Goal: Task Accomplishment & Management: Manage account settings

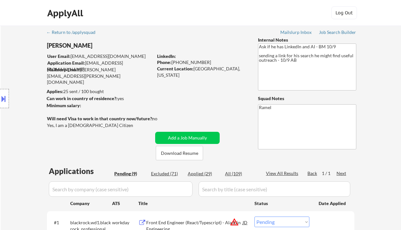
select select ""pending""
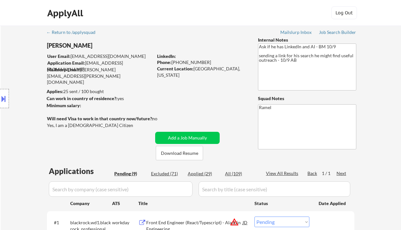
select select ""pending""
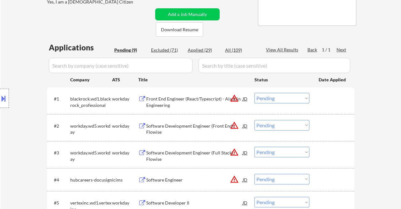
scroll to position [170, 0]
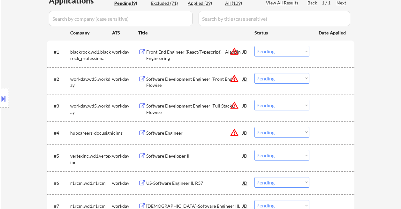
click at [169, 53] on div "Front End Engineer (React/Typescript) - Aladdin Engineering" at bounding box center [194, 55] width 96 height 12
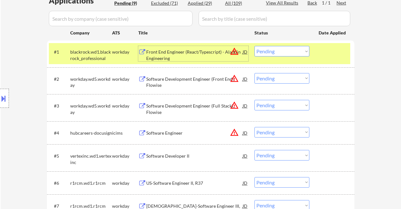
click at [275, 51] on select "Choose an option... Pending Applied Excluded (Questions) Excluded (Expired) Exc…" at bounding box center [282, 51] width 55 height 11
drag, startPoint x: 280, startPoint y: 53, endPoint x: 281, endPoint y: 56, distance: 3.4
click at [280, 53] on select "Choose an option... Pending Applied Excluded (Questions) Excluded (Expired) Exc…" at bounding box center [282, 51] width 55 height 11
click at [255, 46] on select "Choose an option... Pending Applied Excluded (Questions) Excluded (Expired) Exc…" at bounding box center [282, 51] width 55 height 11
click at [189, 78] on div "Software Development Engineer (Front End), Flowise" at bounding box center [194, 82] width 96 height 12
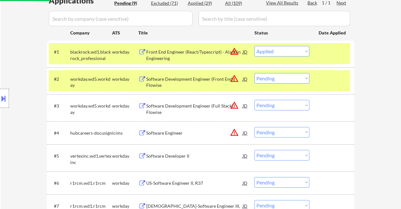
select select ""pending""
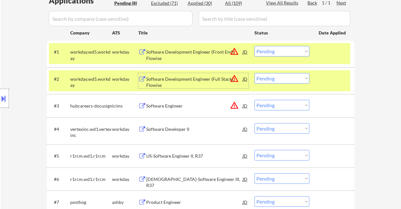
click at [164, 106] on div "Software Engineer" at bounding box center [194, 106] width 96 height 6
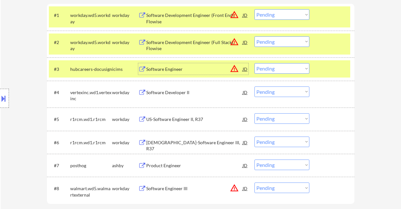
scroll to position [213, 0]
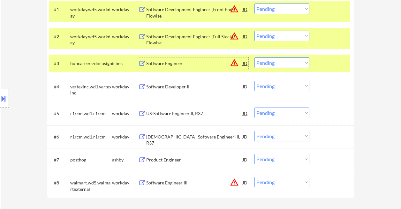
click at [170, 87] on div "Software Developer II" at bounding box center [194, 87] width 96 height 6
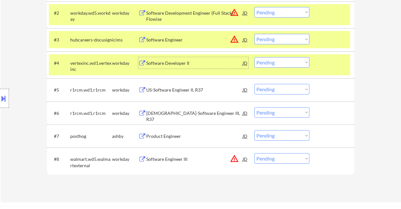
scroll to position [256, 0]
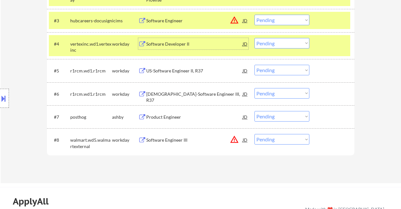
click at [262, 45] on select "Choose an option... Pending Applied Excluded (Questions) Excluded (Expired) Exc…" at bounding box center [282, 43] width 55 height 11
click at [255, 38] on select "Choose an option... Pending Applied Excluded (Questions) Excluded (Expired) Exc…" at bounding box center [282, 43] width 55 height 11
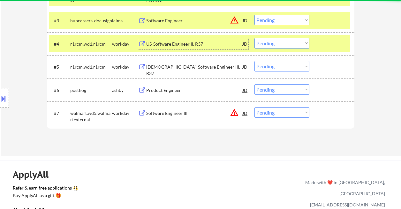
click at [168, 44] on div "US-Software Engineer II, R37" at bounding box center [194, 44] width 96 height 6
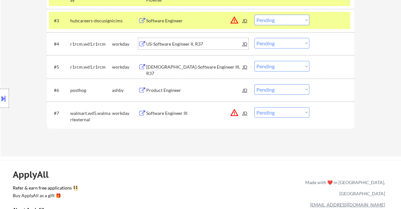
drag, startPoint x: 268, startPoint y: 41, endPoint x: 283, endPoint y: 48, distance: 16.1
click at [269, 41] on select "Choose an option... Pending Applied Excluded (Questions) Excluded (Expired) Exc…" at bounding box center [282, 43] width 55 height 11
click at [255, 38] on select "Choose an option... Pending Applied Excluded (Questions) Excluded (Expired) Exc…" at bounding box center [282, 43] width 55 height 11
click at [287, 66] on select "Choose an option... Pending Applied Excluded (Questions) Excluded (Expired) Exc…" at bounding box center [282, 66] width 55 height 11
select select ""pending""
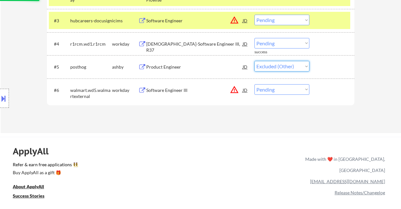
click at [255, 61] on select "Choose an option... Pending Applied Excluded (Questions) Excluded (Expired) Exc…" at bounding box center [282, 66] width 55 height 11
select select ""pending""
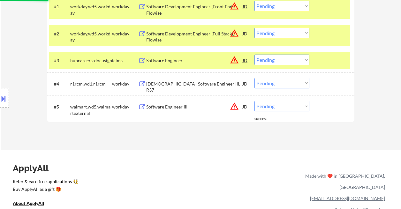
scroll to position [170, 0]
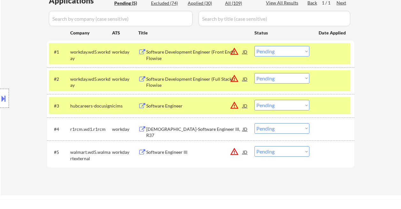
click at [269, 129] on select "Choose an option... Pending Applied Excluded (Questions) Excluded (Expired) Exc…" at bounding box center [282, 128] width 55 height 11
click at [255, 123] on select "Choose an option... Pending Applied Excluded (Questions) Excluded (Expired) Exc…" at bounding box center [282, 128] width 55 height 11
click at [160, 152] on div "Software Engineer III" at bounding box center [194, 152] width 96 height 6
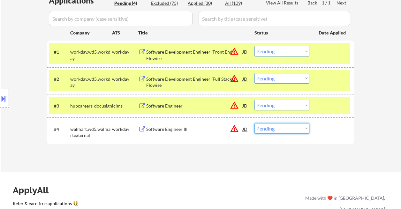
drag, startPoint x: 272, startPoint y: 128, endPoint x: 277, endPoint y: 133, distance: 7.2
click at [272, 128] on select "Choose an option... Pending Applied Excluded (Questions) Excluded (Expired) Exc…" at bounding box center [282, 128] width 55 height 11
select select ""excluded__location_""
click at [255, 123] on select "Choose an option... Pending Applied Excluded (Questions) Excluded (Expired) Exc…" at bounding box center [282, 128] width 55 height 11
click at [282, 133] on select "Choose an option... Pending Applied Excluded (Questions) Excluded (Expired) Exc…" at bounding box center [282, 128] width 55 height 11
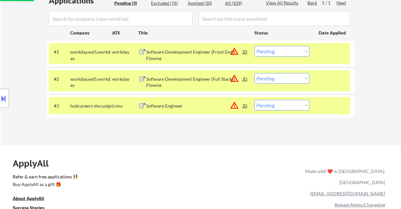
click at [292, 164] on div "ApplyAll Refer & earn free applications 👯‍♀️ Buy ApplyAll as a gift 🎁 About App…" at bounding box center [200, 204] width 401 height 101
click at [169, 103] on div "Software Engineer" at bounding box center [194, 106] width 96 height 6
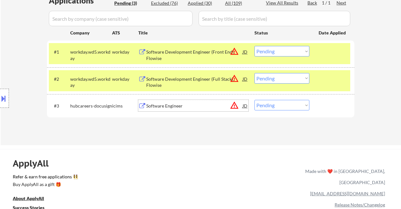
click at [190, 77] on div "Software Development Engineer (Full Stack), Flowise" at bounding box center [194, 82] width 96 height 12
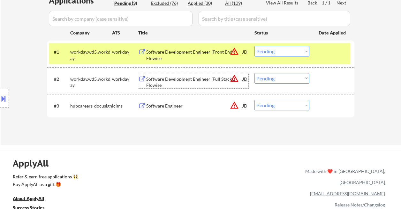
click at [246, 78] on div "JD" at bounding box center [245, 78] width 6 height 11
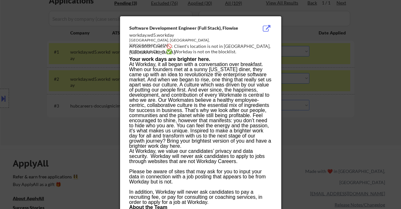
click at [223, 46] on div "AI Location Check 🚫: Client's location is not in Pleasanton, CA." at bounding box center [201, 49] width 145 height 12
click at [224, 46] on div "AI Location Check 🚫: Client's location is not in Pleasanton, CA." at bounding box center [201, 49] width 145 height 12
copy div "leasanton,"
drag, startPoint x: 52, startPoint y: 89, endPoint x: 18, endPoint y: 97, distance: 34.9
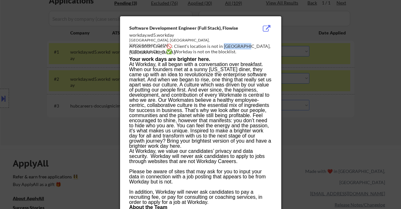
click at [45, 91] on div at bounding box center [200, 104] width 401 height 209
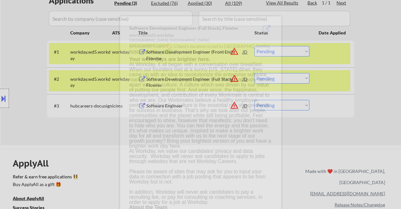
click at [7, 101] on div at bounding box center [4, 98] width 9 height 19
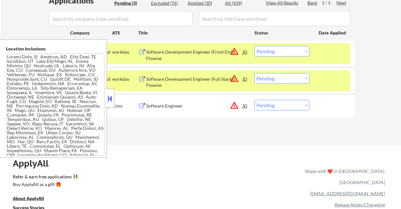
scroll to position [972, 0]
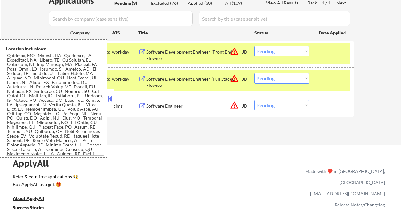
click at [110, 99] on button at bounding box center [109, 99] width 7 height 10
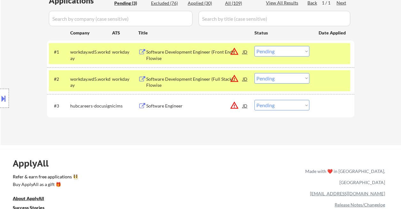
click at [271, 78] on select "Choose an option... Pending Applied Excluded (Questions) Excluded (Expired) Exc…" at bounding box center [282, 78] width 55 height 11
select select ""applied""
click at [255, 73] on select "Choose an option... Pending Applied Excluded (Questions) Excluded (Expired) Exc…" at bounding box center [282, 78] width 55 height 11
drag, startPoint x: 270, startPoint y: 49, endPoint x: 276, endPoint y: 56, distance: 9.3
click at [270, 50] on select "Choose an option... Pending Applied Excluded (Questions) Excluded (Expired) Exc…" at bounding box center [282, 51] width 55 height 11
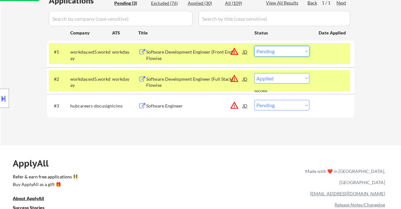
select select ""excluded__other_""
click at [255, 46] on select "Choose an option... Pending Applied Excluded (Questions) Excluded (Expired) Exc…" at bounding box center [282, 51] width 55 height 11
select select ""pending""
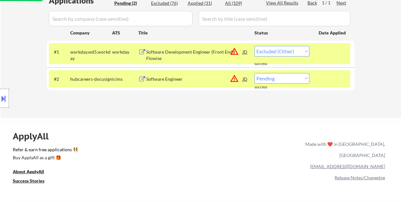
select select ""pending""
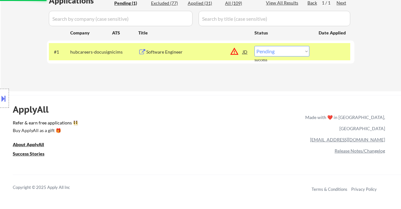
click at [186, 57] on div "Software Engineer" at bounding box center [194, 51] width 96 height 11
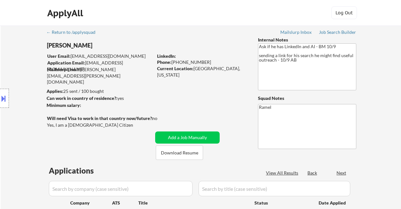
select select ""pending""
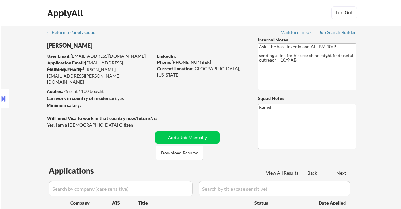
select select ""pending""
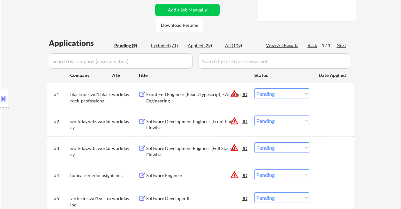
click at [203, 49] on div "Applied (29)" at bounding box center [204, 45] width 32 height 7
select select ""applied""
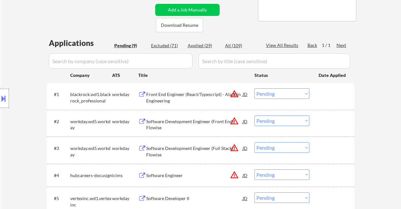
select select ""applied""
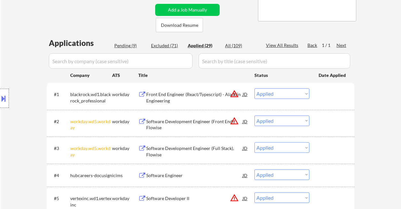
select select ""applied""
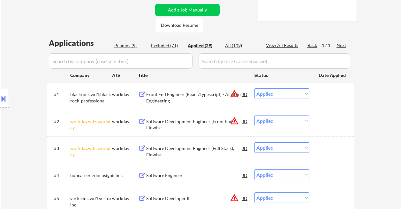
select select ""applied""
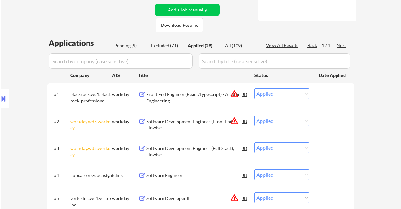
select select ""applied""
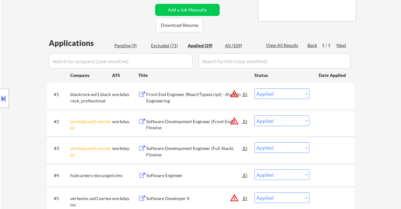
select select ""applied""
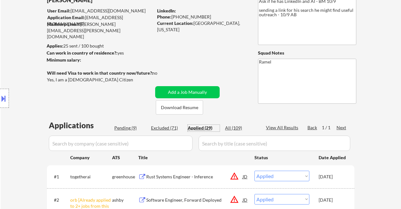
scroll to position [42, 0]
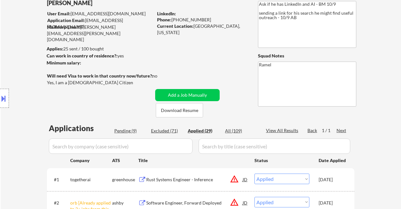
drag, startPoint x: 203, startPoint y: 20, endPoint x: 172, endPoint y: 16, distance: 31.2
click at [172, 17] on div "Phone: (223) 227-9750" at bounding box center [202, 20] width 90 height 6
copy div "(223) 227-9750"
select select ""applied""
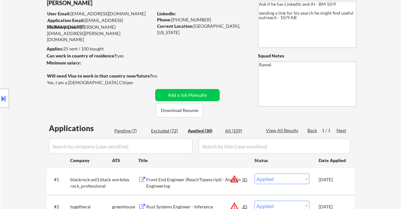
drag, startPoint x: 203, startPoint y: 19, endPoint x: 173, endPoint y: 18, distance: 29.7
click at [173, 18] on div "Phone: (223) 227-9750" at bounding box center [202, 20] width 90 height 6
copy div "223) 227-9750"
drag, startPoint x: 206, startPoint y: 16, endPoint x: 174, endPoint y: 18, distance: 32.3
click at [176, 15] on div "LinkedIn:" at bounding box center [202, 14] width 91 height 6
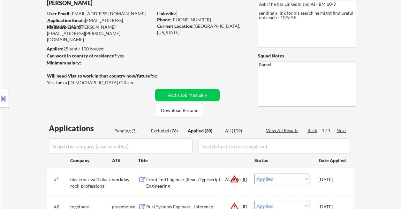
drag, startPoint x: 179, startPoint y: 19, endPoint x: 206, endPoint y: 19, distance: 27.2
click at [206, 19] on div "Phone: (223) 227-9750" at bounding box center [202, 20] width 90 height 6
click at [207, 20] on div "Phone: (223) 227-9750" at bounding box center [202, 20] width 90 height 6
drag, startPoint x: 195, startPoint y: 19, endPoint x: 172, endPoint y: 18, distance: 23.0
click at [172, 18] on div "Phone: (223) 227-9750" at bounding box center [202, 20] width 90 height 6
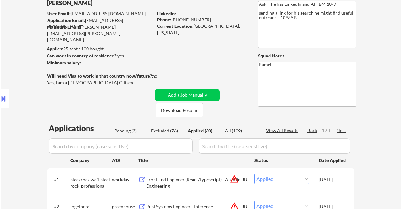
copy div "(223) 227-9750"
select select ""applied""
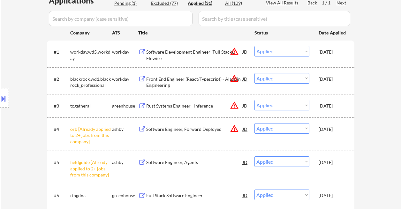
scroll to position [213, 0]
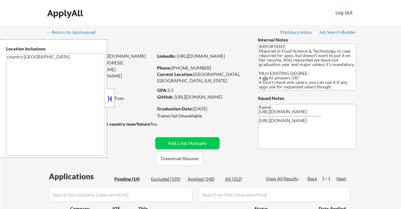
select select ""pending""
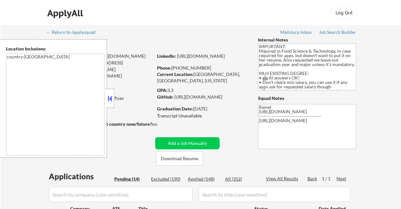
select select ""pending""
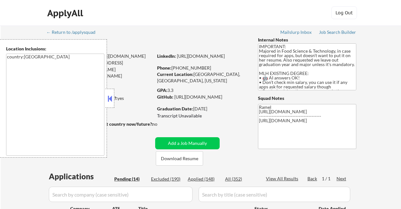
select select ""pending""
click at [113, 100] on div at bounding box center [109, 98] width 9 height 19
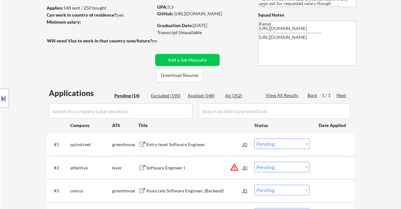
scroll to position [128, 0]
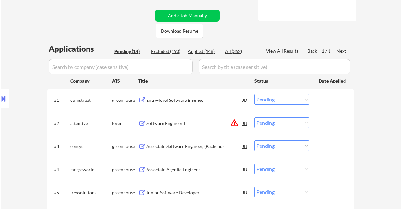
click at [183, 100] on div "Entry-level Software Engineer" at bounding box center [194, 100] width 96 height 6
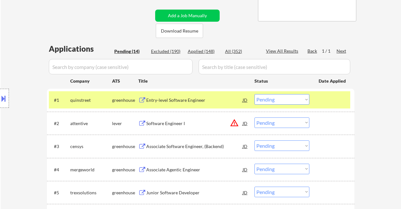
click at [19, 46] on div "Location Inclusions: country:US" at bounding box center [57, 98] width 114 height 119
drag, startPoint x: 287, startPoint y: 100, endPoint x: 286, endPoint y: 104, distance: 4.9
click at [287, 100] on select "Choose an option... Pending Applied Excluded (Questions) Excluded (Expired) Exc…" at bounding box center [282, 99] width 55 height 11
click at [255, 94] on select "Choose an option... Pending Applied Excluded (Questions) Excluded (Expired) Exc…" at bounding box center [282, 99] width 55 height 11
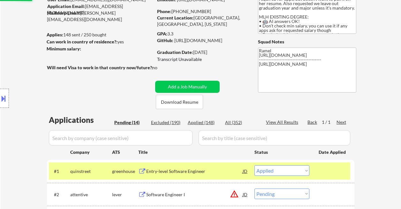
scroll to position [42, 0]
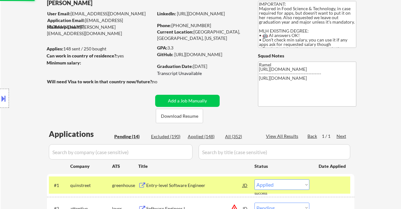
select select ""pending""
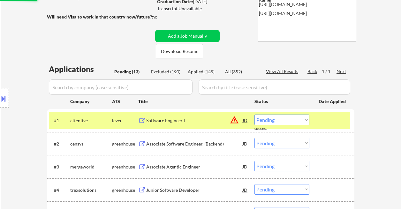
scroll to position [128, 0]
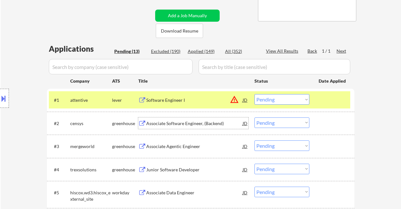
click at [174, 125] on div "Associate Software Engineer, (Backend)" at bounding box center [194, 123] width 96 height 6
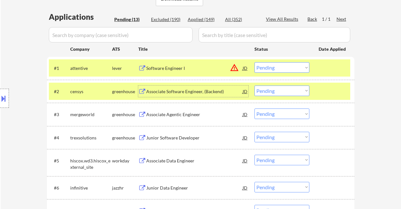
scroll to position [170, 0]
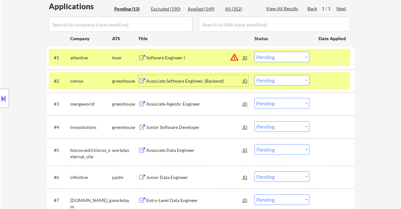
click at [171, 106] on div "Associate Agentic Engineer" at bounding box center [194, 104] width 96 height 6
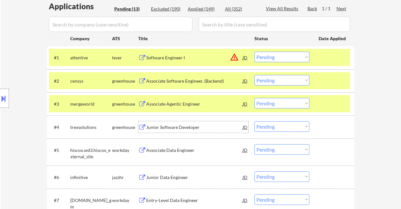
click at [175, 129] on div "Junior Software Developer" at bounding box center [194, 127] width 96 height 6
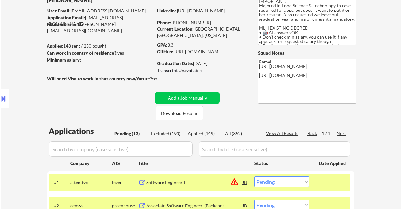
scroll to position [0, 0]
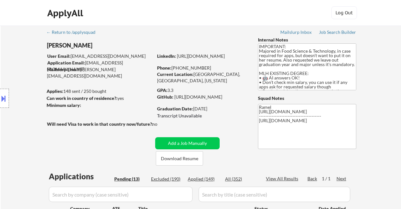
drag, startPoint x: 240, startPoint y: 141, endPoint x: 238, endPoint y: 135, distance: 5.5
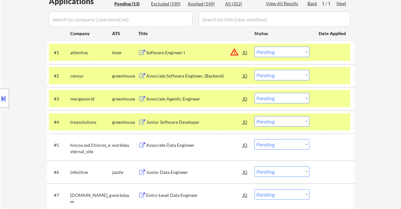
scroll to position [213, 0]
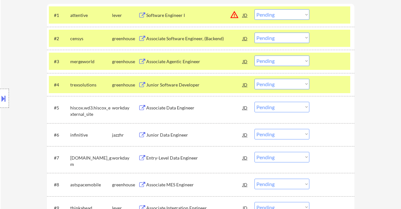
click at [269, 81] on select "Choose an option... Pending Applied Excluded (Questions) Excluded (Expired) Exc…" at bounding box center [282, 84] width 55 height 11
click at [255, 79] on select "Choose an option... Pending Applied Excluded (Questions) Excluded (Expired) Exc…" at bounding box center [282, 84] width 55 height 11
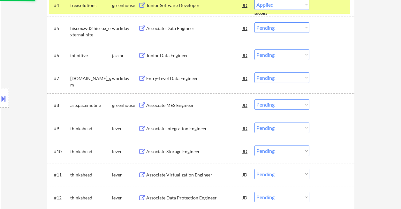
scroll to position [298, 0]
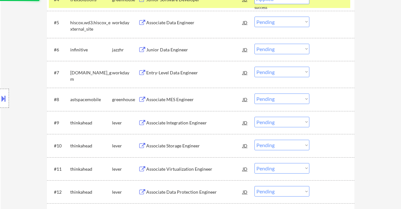
click at [167, 101] on div "Associate MES Engineer" at bounding box center [194, 99] width 96 height 6
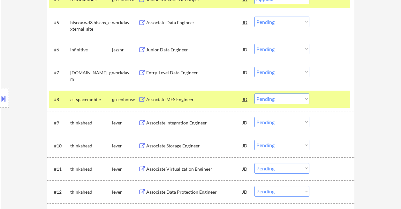
select select ""pending""
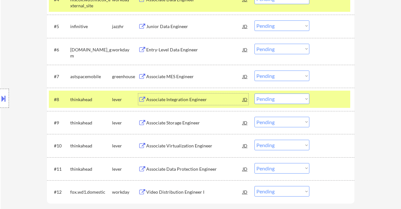
scroll to position [341, 0]
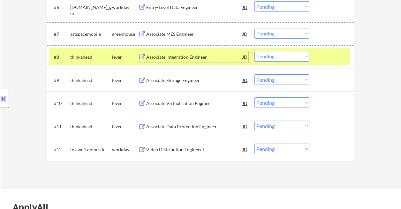
drag, startPoint x: 272, startPoint y: 57, endPoint x: 275, endPoint y: 60, distance: 3.6
click at [272, 57] on select "Choose an option... Pending Applied Excluded (Questions) Excluded (Expired) Exc…" at bounding box center [282, 56] width 55 height 11
click at [272, 32] on select "Choose an option... Pending Applied Excluded (Questions) Excluded (Expired) Exc…" at bounding box center [282, 33] width 55 height 11
click at [255, 28] on select "Choose an option... Pending Applied Excluded (Questions) Excluded (Expired) Exc…" at bounding box center [282, 33] width 55 height 11
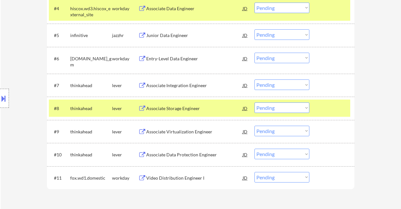
scroll to position [298, 0]
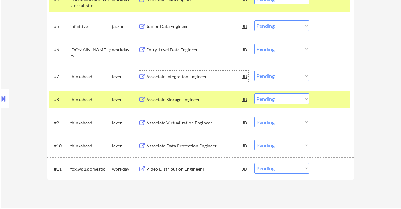
click at [205, 79] on div "Associate Integration Engineer" at bounding box center [194, 76] width 96 height 6
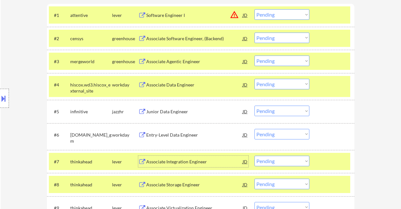
scroll to position [128, 0]
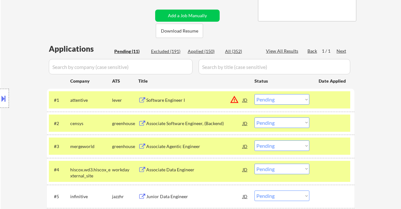
click at [246, 100] on div "JD" at bounding box center [245, 99] width 6 height 11
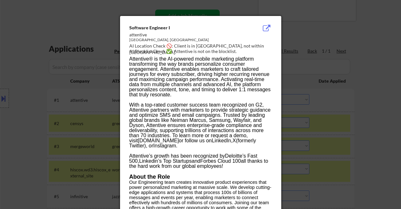
click at [363, 123] on div at bounding box center [200, 104] width 401 height 209
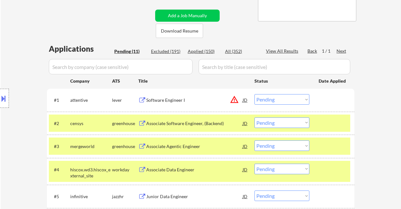
click at [5, 98] on button at bounding box center [3, 98] width 7 height 11
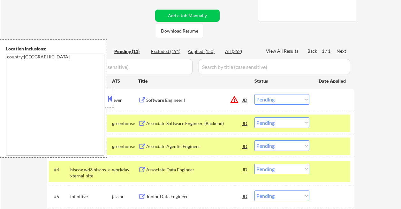
click at [107, 99] on button at bounding box center [109, 99] width 7 height 10
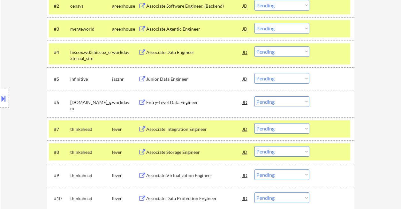
scroll to position [256, 0]
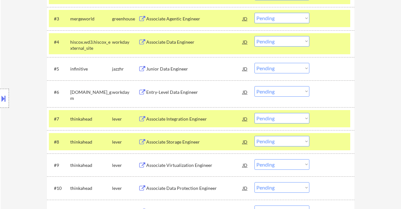
drag, startPoint x: 270, startPoint y: 119, endPoint x: 275, endPoint y: 123, distance: 6.9
click at [270, 119] on select "Choose an option... Pending Applied Excluded (Questions) Excluded (Expired) Exc…" at bounding box center [282, 118] width 55 height 11
click at [255, 113] on select "Choose an option... Pending Applied Excluded (Questions) Excluded (Expired) Exc…" at bounding box center [282, 118] width 55 height 11
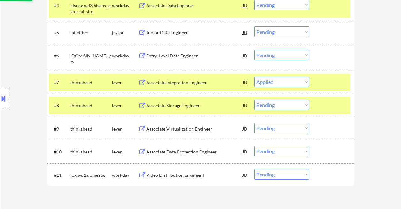
scroll to position [298, 0]
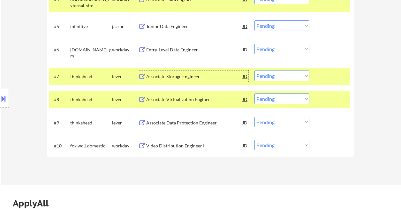
click at [180, 73] on div "Associate Storage Engineer" at bounding box center [194, 76] width 96 height 6
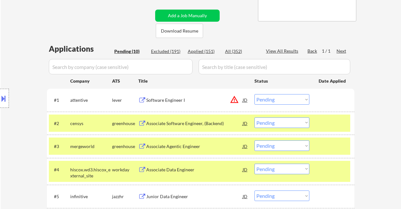
scroll to position [213, 0]
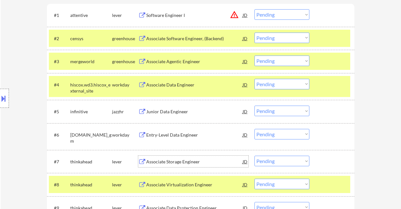
click at [195, 164] on div "Associate Storage Engineer" at bounding box center [194, 162] width 96 height 6
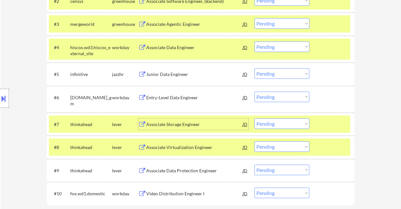
scroll to position [256, 0]
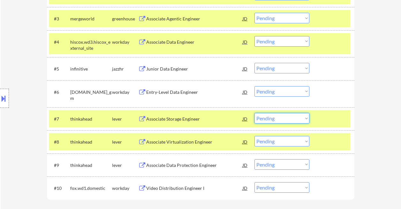
drag, startPoint x: 274, startPoint y: 118, endPoint x: 277, endPoint y: 123, distance: 5.9
click at [274, 119] on select "Choose an option... Pending Applied Excluded (Questions) Excluded (Expired) Exc…" at bounding box center [282, 118] width 55 height 11
click at [255, 113] on select "Choose an option... Pending Applied Excluded (Questions) Excluded (Expired) Exc…" at bounding box center [282, 118] width 55 height 11
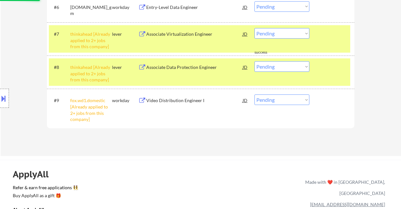
scroll to position [298, 0]
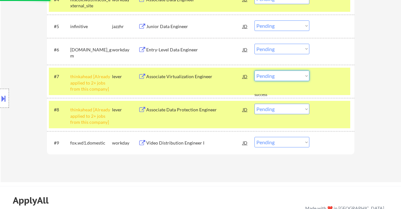
drag, startPoint x: 278, startPoint y: 77, endPoint x: 278, endPoint y: 80, distance: 3.9
click at [278, 77] on select "Choose an option... Pending Applied Excluded (Questions) Excluded (Expired) Exc…" at bounding box center [282, 76] width 55 height 11
click at [255, 71] on select "Choose an option... Pending Applied Excluded (Questions) Excluded (Expired) Exc…" at bounding box center [282, 76] width 55 height 11
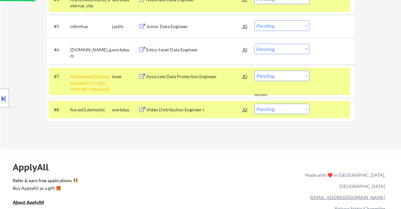
click at [276, 77] on select "Choose an option... Pending Applied Excluded (Questions) Excluded (Expired) Exc…" at bounding box center [282, 76] width 55 height 11
select select ""excluded__other_""
click at [255, 71] on select "Choose an option... Pending Applied Excluded (Questions) Excluded (Expired) Exc…" at bounding box center [282, 76] width 55 height 11
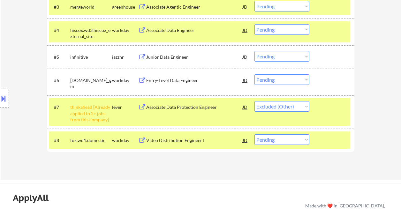
scroll to position [256, 0]
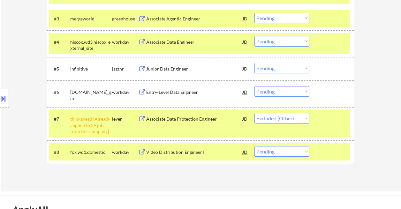
click at [28, 67] on div "Location Inclusions: country:US" at bounding box center [57, 98] width 114 height 119
click at [291, 123] on select "Choose an option... Pending Applied Excluded (Questions) Excluded (Expired) Exc…" at bounding box center [282, 118] width 55 height 11
drag, startPoint x: 364, startPoint y: 114, endPoint x: 371, endPoint y: 115, distance: 6.5
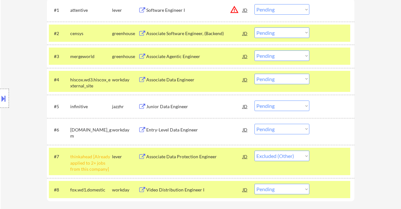
scroll to position [170, 0]
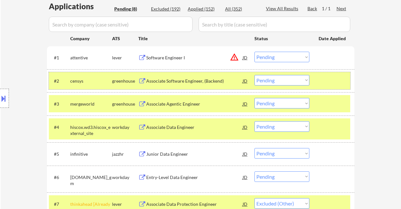
click at [181, 87] on div "#2 censys greenhouse Associate Software Engineer, (Backend) JD warning_amber Ch…" at bounding box center [200, 80] width 302 height 17
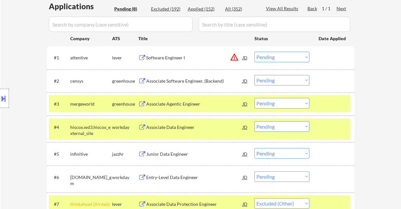
click at [187, 79] on div "Associate Software Engineer, (Backend)" at bounding box center [194, 81] width 96 height 6
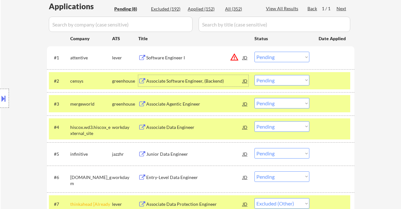
click at [171, 104] on div "Associate Agentic Engineer" at bounding box center [194, 104] width 96 height 6
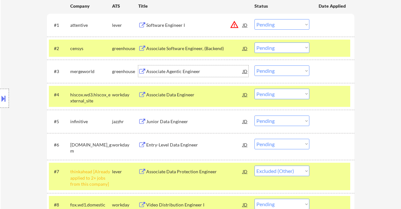
scroll to position [213, 0]
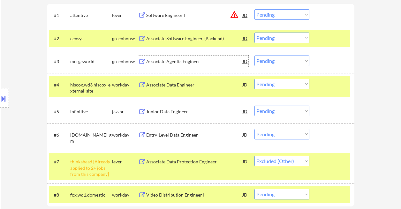
click at [160, 111] on div "Junior Data Engineer" at bounding box center [194, 112] width 96 height 6
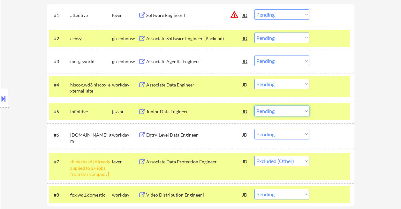
drag, startPoint x: 271, startPoint y: 108, endPoint x: 276, endPoint y: 116, distance: 9.1
click at [271, 109] on select "Choose an option... Pending Applied Excluded (Questions) Excluded (Expired) Exc…" at bounding box center [282, 111] width 55 height 11
click at [255, 106] on select "Choose an option... Pending Applied Excluded (Questions) Excluded (Expired) Exc…" at bounding box center [282, 111] width 55 height 11
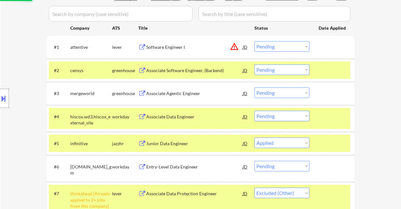
scroll to position [170, 0]
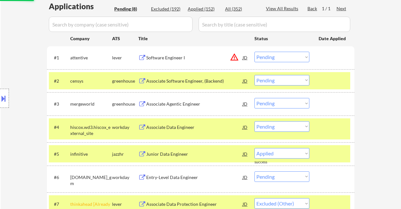
select select ""pending""
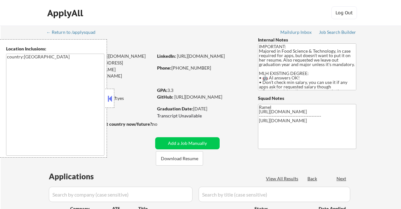
select select ""pending""
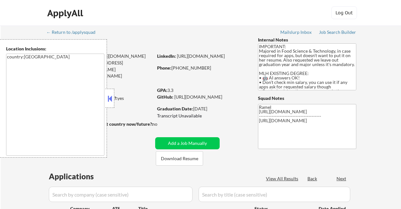
select select ""pending""
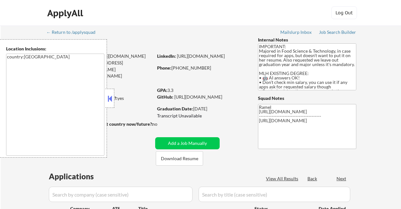
select select ""pending""
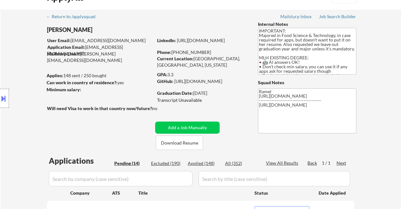
scroll to position [85, 0]
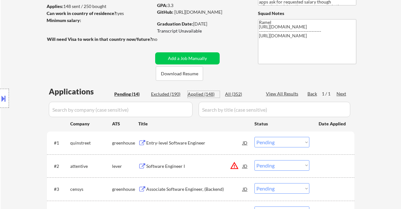
click at [208, 95] on div "Applied (148)" at bounding box center [204, 94] width 32 height 6
click at [286, 94] on div "View All Results" at bounding box center [283, 94] width 34 height 6
select select ""applied""
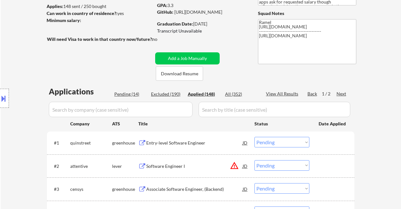
select select ""applied""
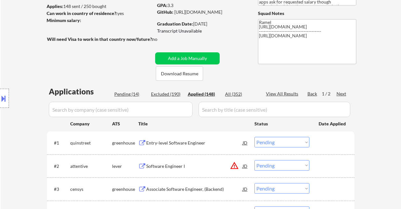
select select ""applied""
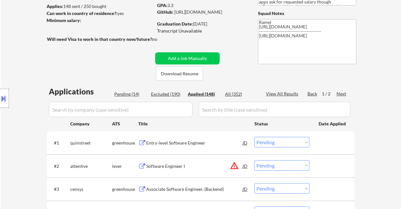
select select ""applied""
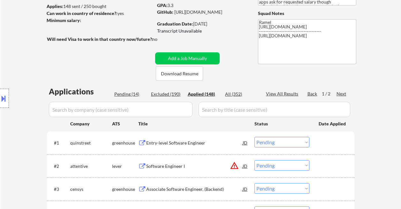
select select ""applied""
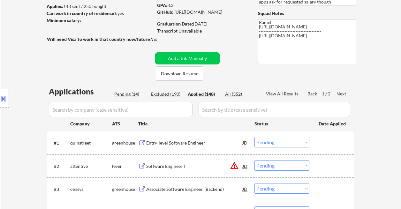
select select ""applied""
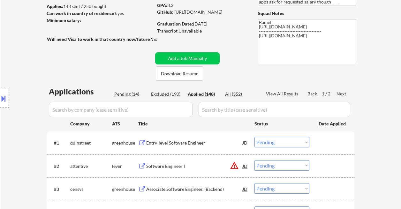
select select ""applied""
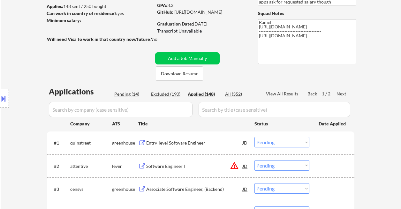
select select ""applied""
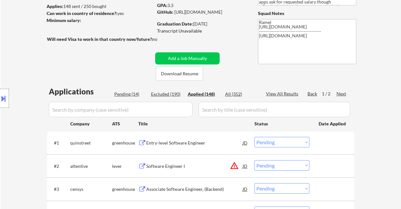
select select ""applied""
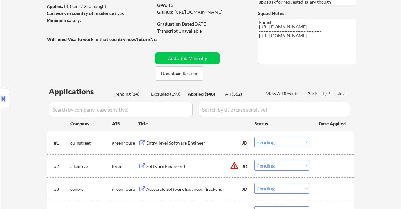
select select ""applied""
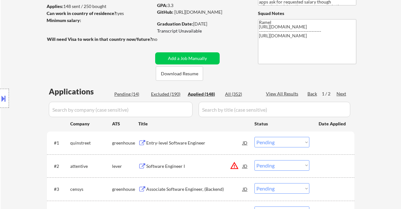
select select ""applied""
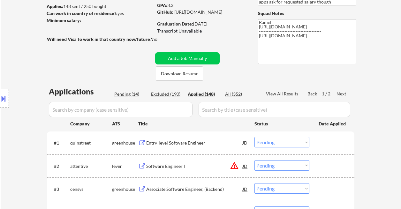
select select ""applied""
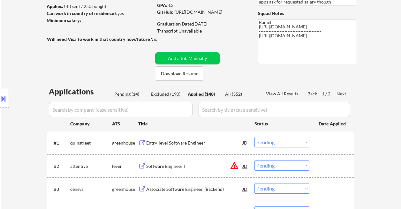
select select ""applied""
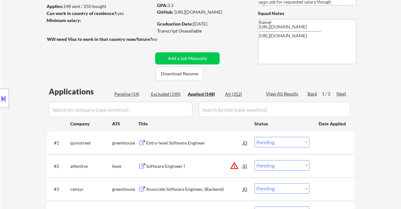
select select ""applied""
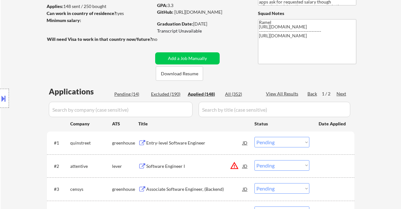
select select ""applied""
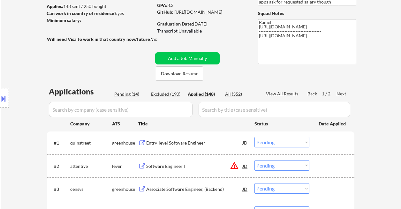
select select ""applied""
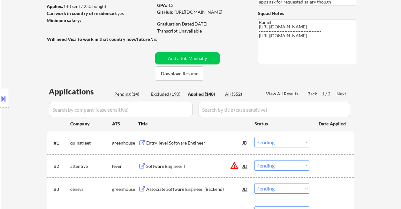
select select ""applied""
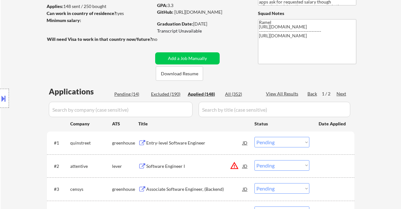
select select ""applied""
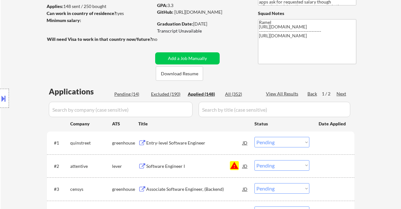
select select ""applied""
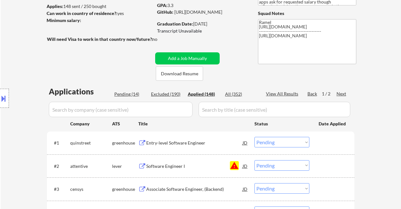
select select ""applied""
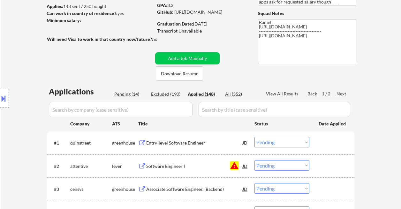
select select ""applied""
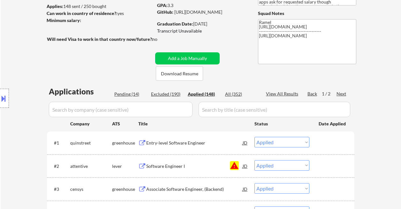
select select ""applied""
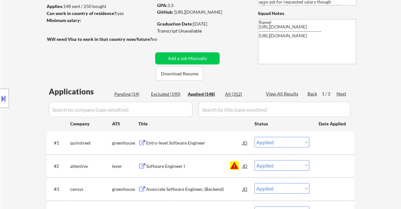
select select ""applied""
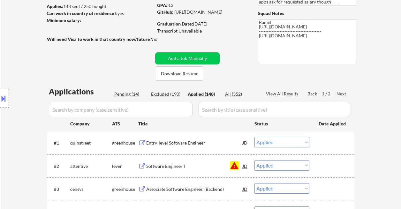
select select ""applied""
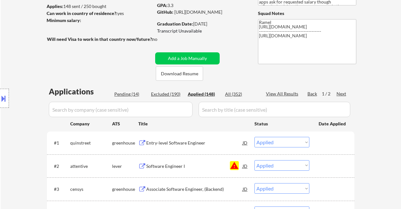
select select ""applied""
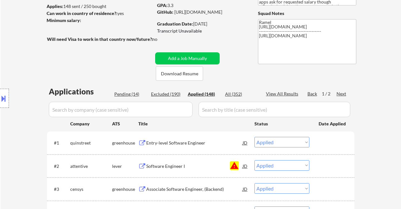
select select ""applied""
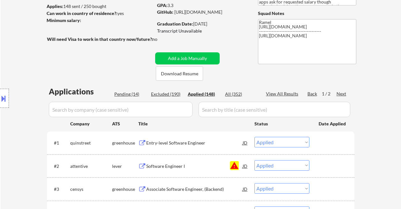
select select ""applied""
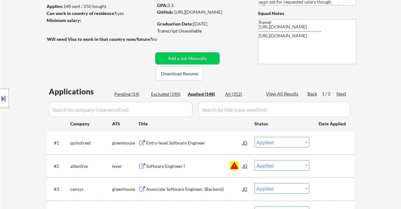
select select ""applied""
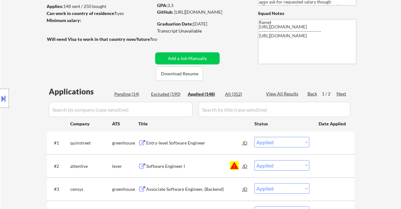
select select ""applied""
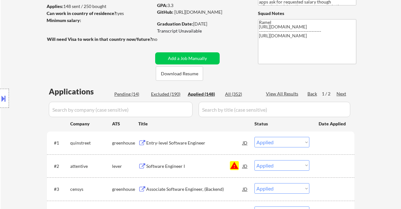
select select ""applied""
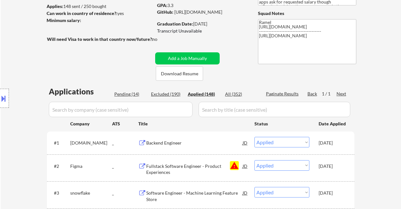
select select ""applied""
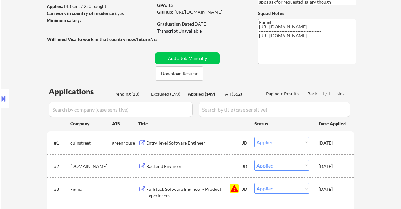
select select ""applied""
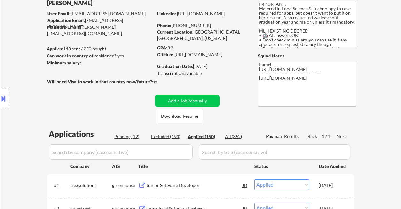
scroll to position [0, 0]
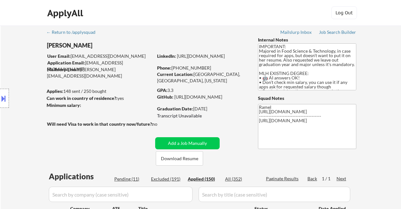
select select ""applied""
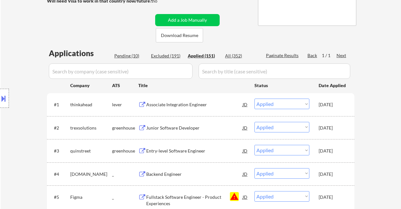
select select ""applied""
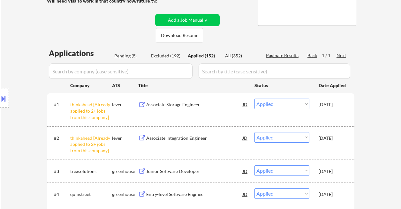
select select ""applied""
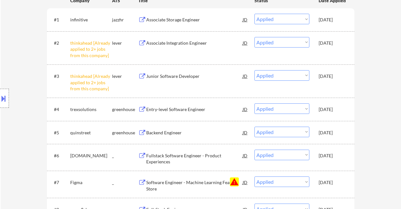
scroll to position [209, 0]
